Goal: Book appointment/travel/reservation

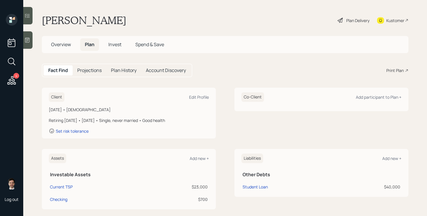
click at [64, 43] on span "Overview" at bounding box center [61, 44] width 20 height 6
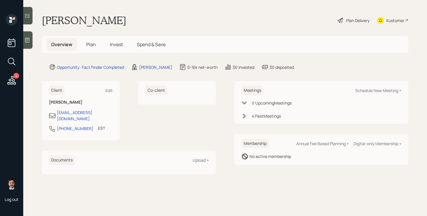
click at [387, 87] on div "Meetings Schedule New Meeting +" at bounding box center [321, 91] width 160 height 10
click at [384, 89] on div "Schedule New Meeting +" at bounding box center [378, 91] width 46 height 6
select select "ef6b64e1-8f62-4a74-b865-a7df4b35b836"
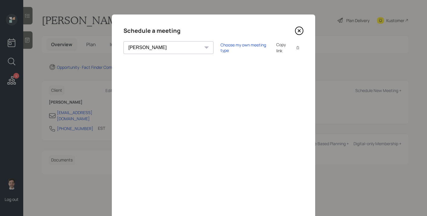
click at [300, 30] on icon at bounding box center [299, 30] width 9 height 9
